Goal: Information Seeking & Learning: Learn about a topic

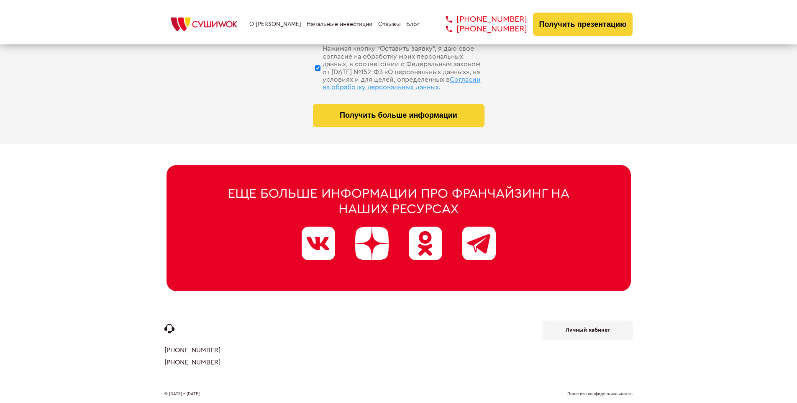
scroll to position [3975, 0]
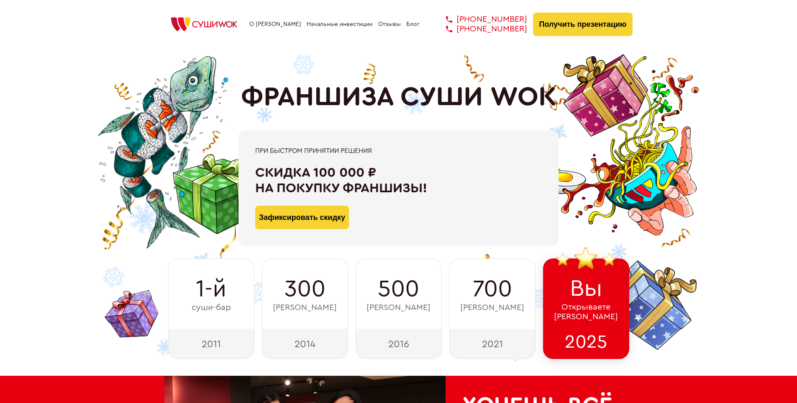
scroll to position [4103, 0]
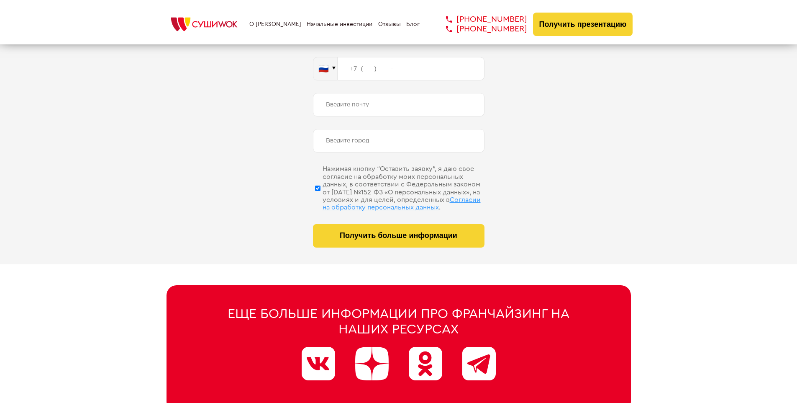
click at [388, 196] on span "Согласии на обработку персональных данных" at bounding box center [402, 203] width 158 height 14
click at [321, 196] on input "Нажимая кнопку “Оставить заявку”, я даю свое согласие на обработку моих персона…" at bounding box center [317, 188] width 5 height 42
checkbox input "false"
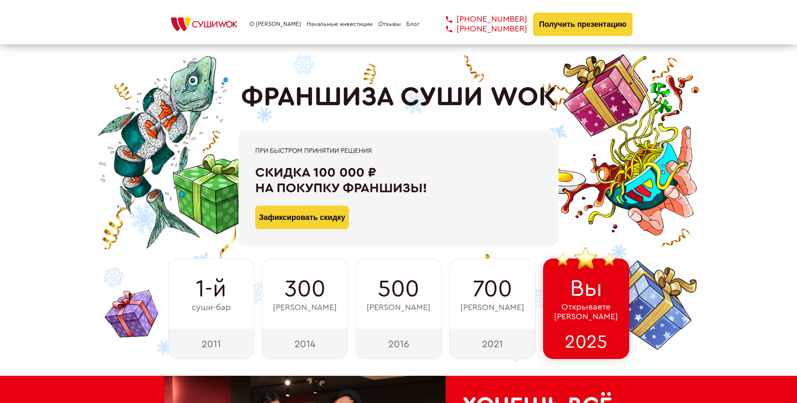
scroll to position [4223, 0]
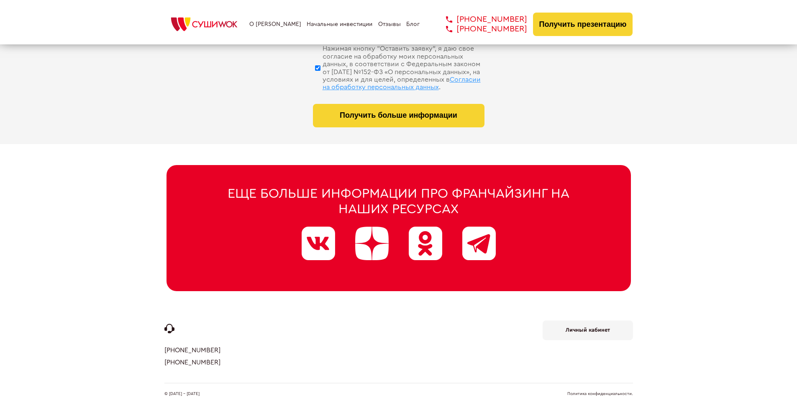
click at [600, 391] on link "Политика конфиденциальности." at bounding box center [601, 393] width 66 height 4
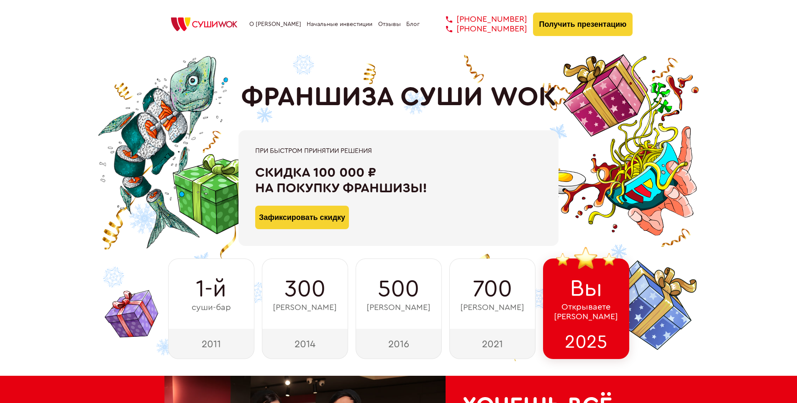
scroll to position [291, 0]
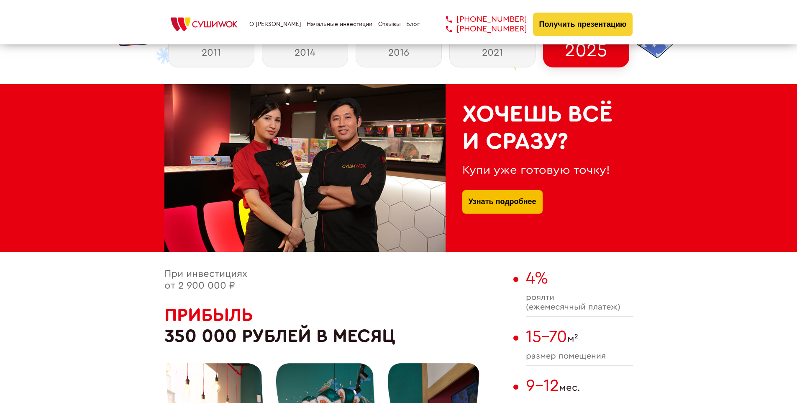
click at [502, 192] on link "Узнать подробнее" at bounding box center [503, 201] width 68 height 23
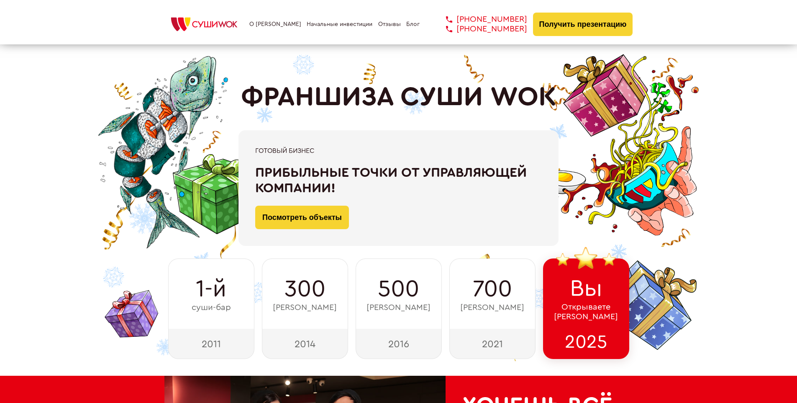
scroll to position [3132, 0]
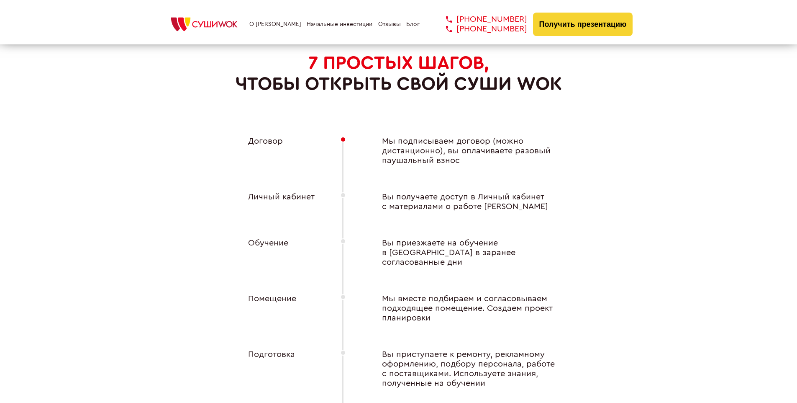
click at [277, 194] on div "Личный кабинет" at bounding box center [277, 201] width 92 height 19
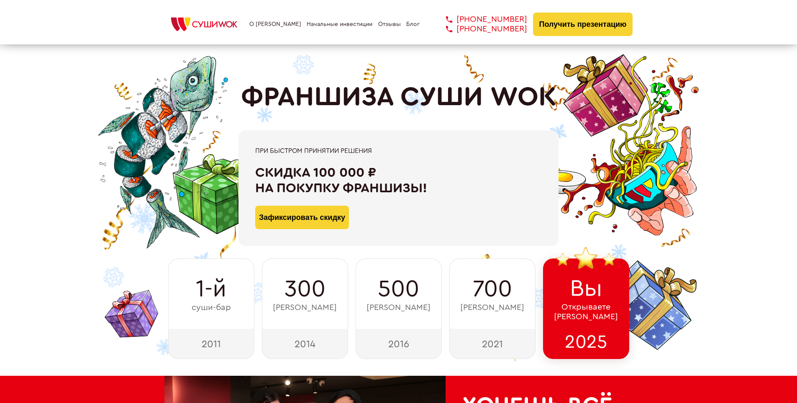
scroll to position [4223, 0]
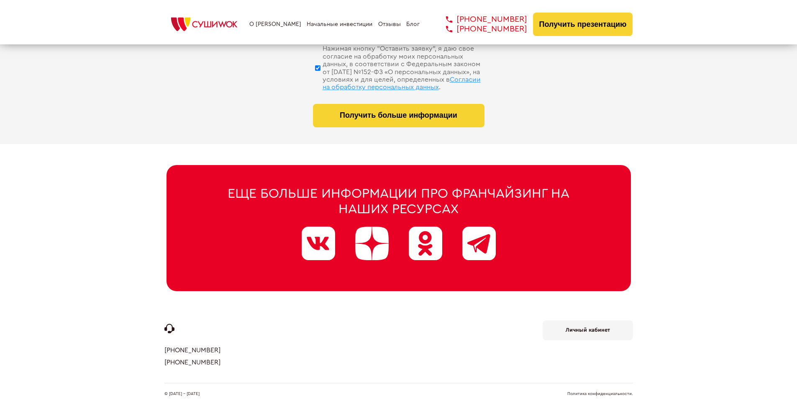
click at [588, 327] on b "Личный кабинет" at bounding box center [588, 329] width 44 height 5
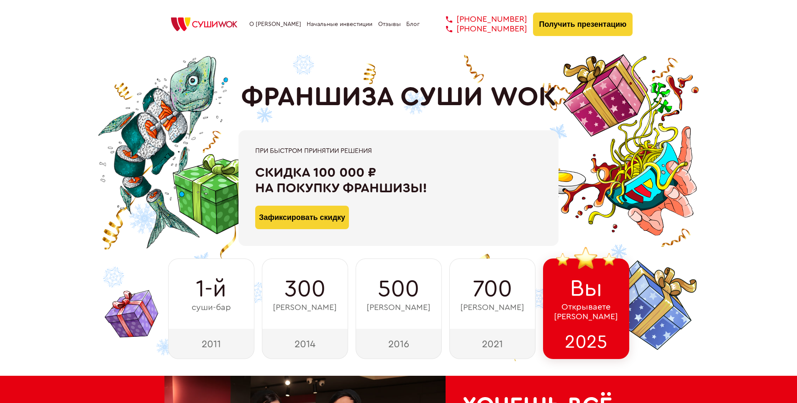
scroll to position [3856, 0]
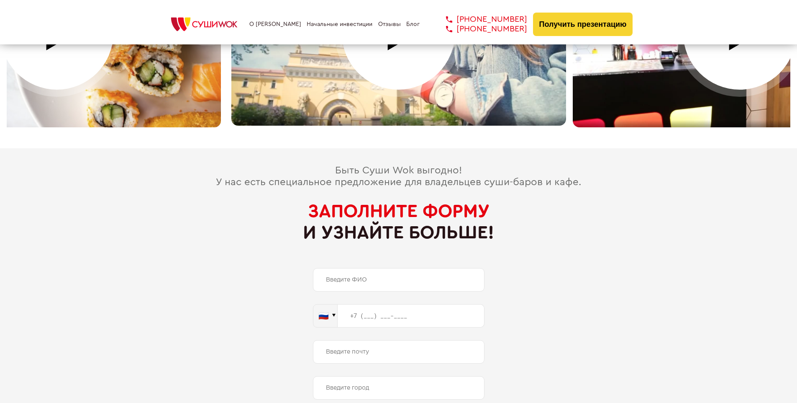
click at [398, 202] on span "Заполните форму" at bounding box center [399, 211] width 182 height 18
